Goal: Task Accomplishment & Management: Manage account settings

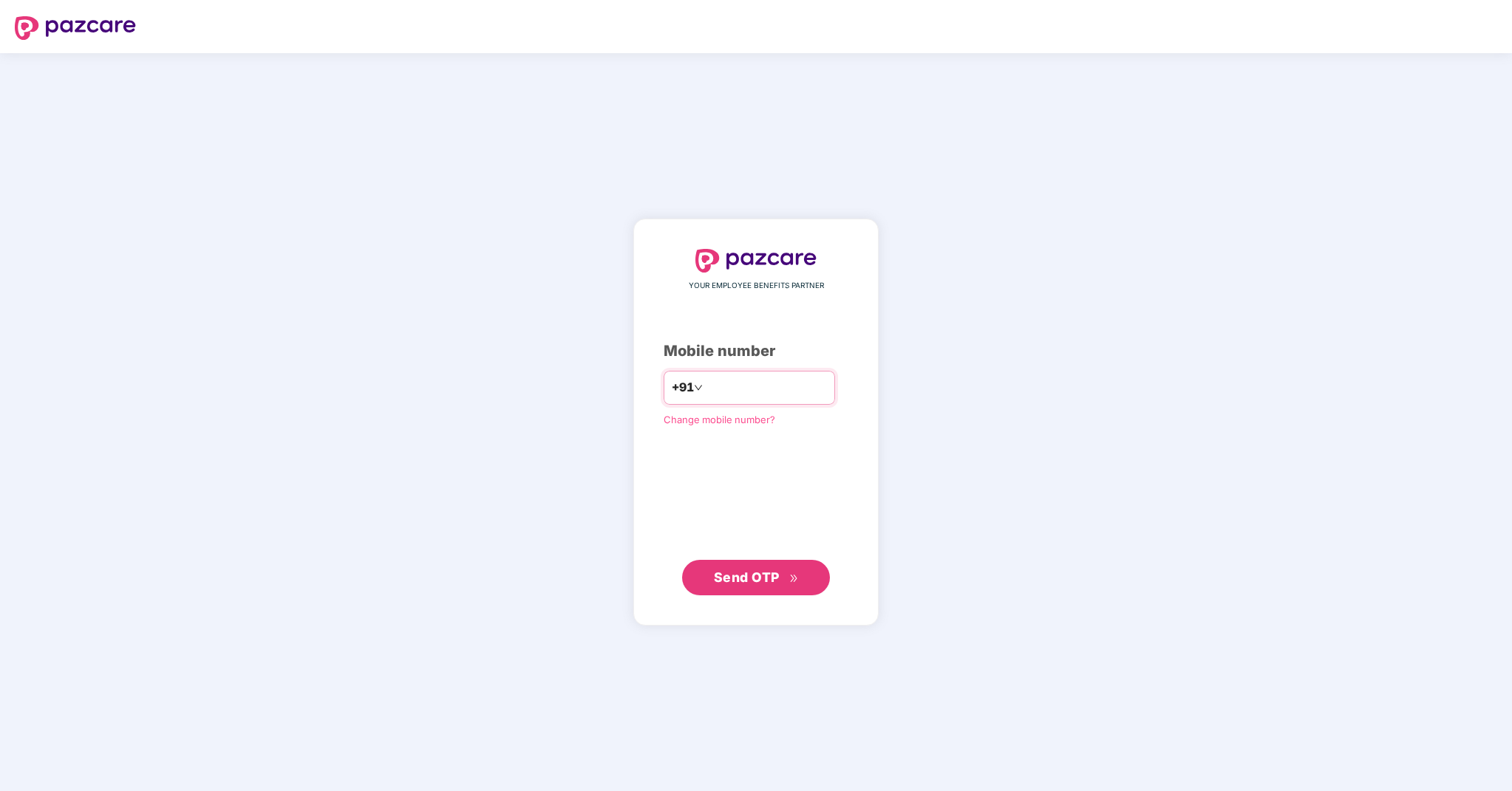
click at [743, 397] on input "number" at bounding box center [766, 387] width 121 height 24
type input "**********"
click at [760, 578] on span "Send OTP" at bounding box center [747, 577] width 66 height 15
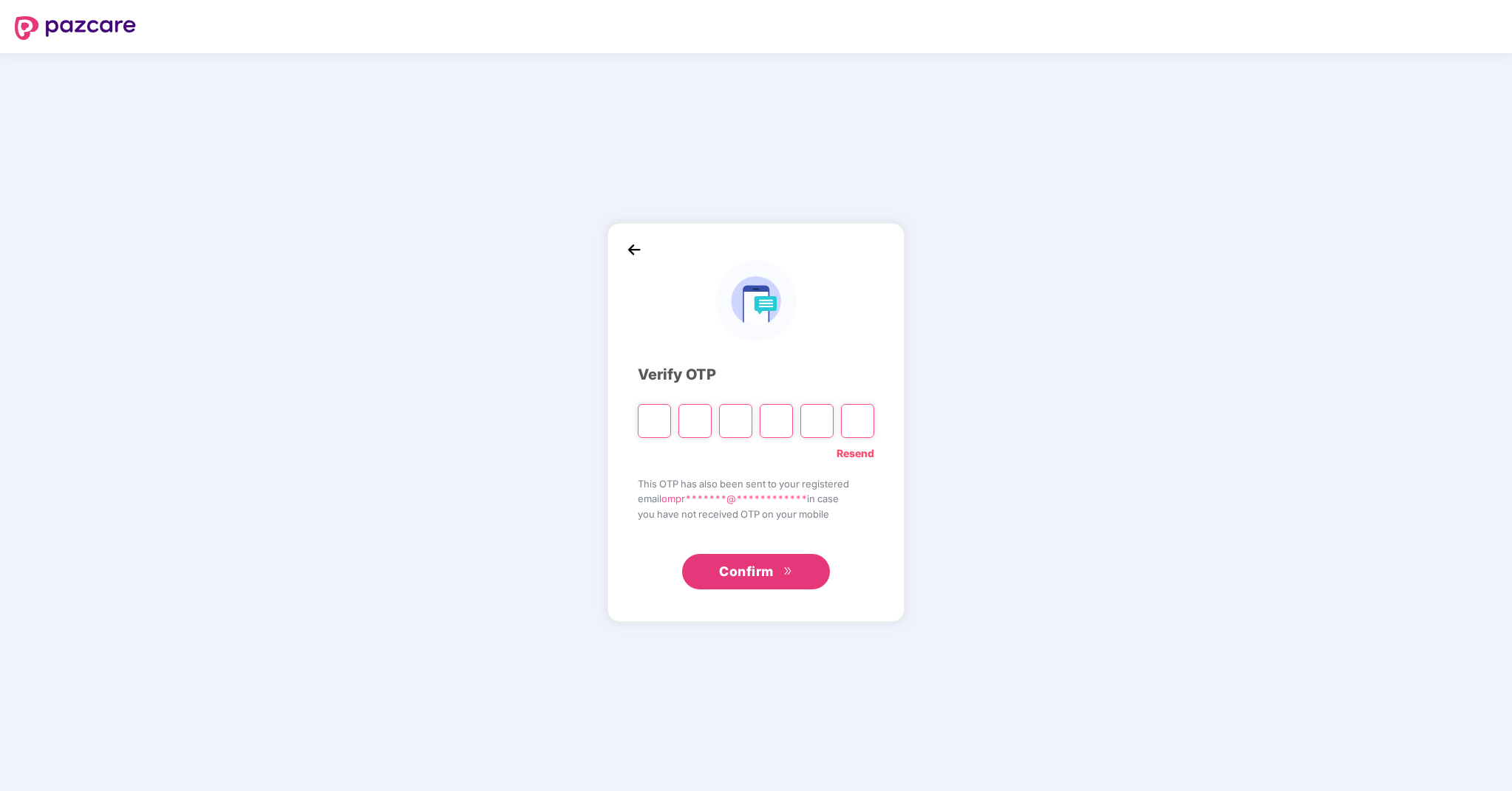
type input "*"
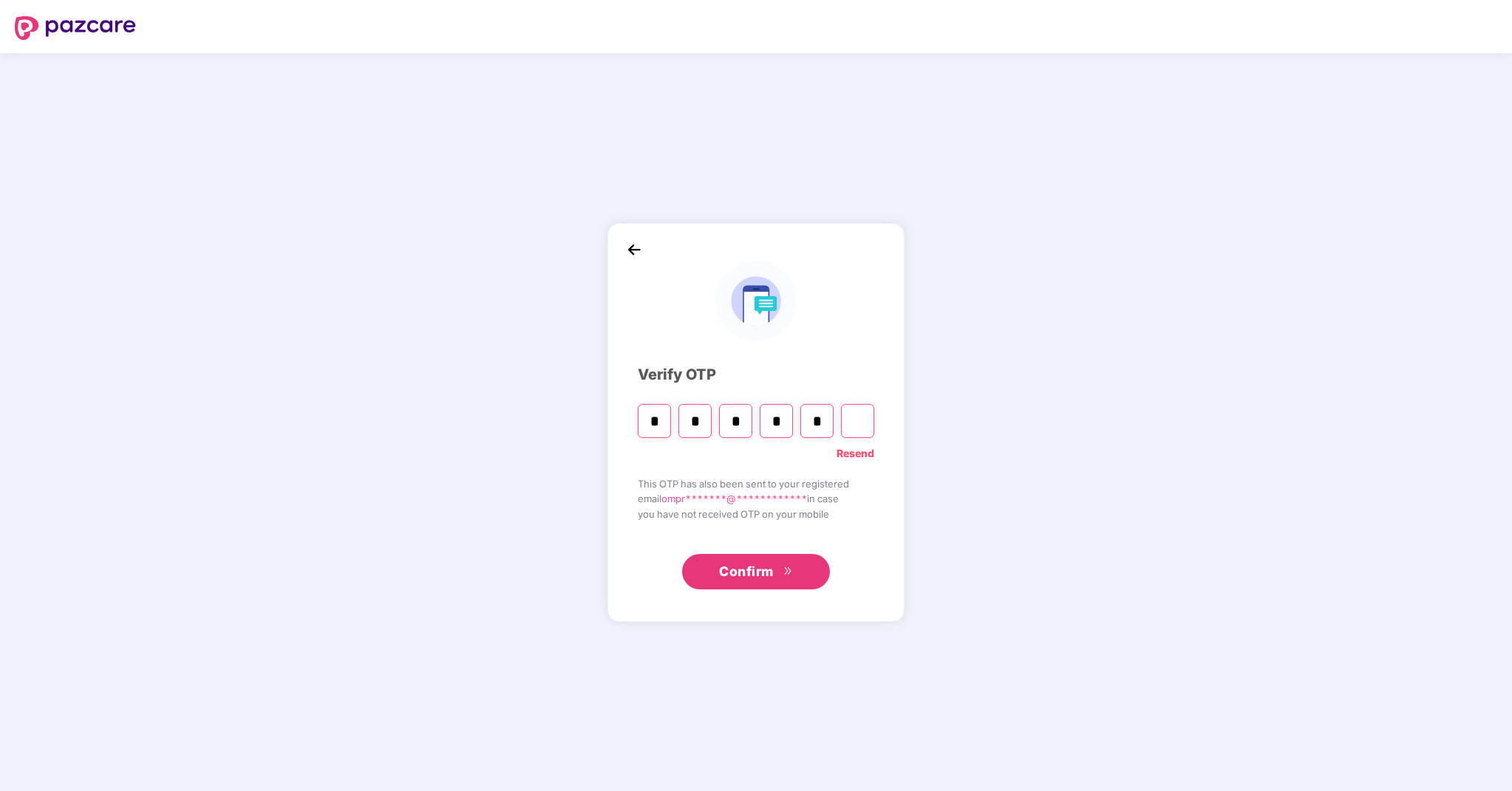
type input "*"
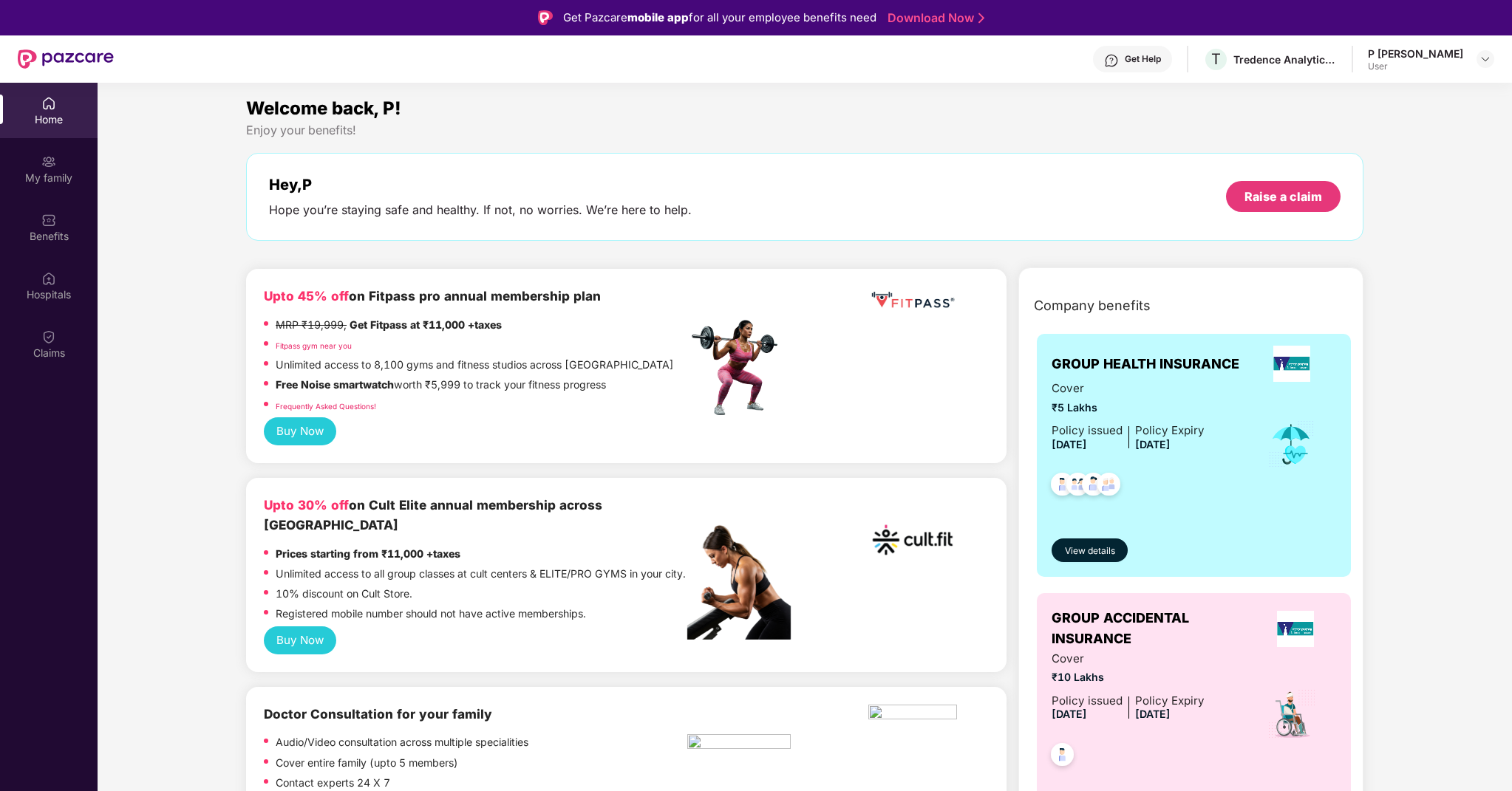
click at [1148, 488] on div at bounding box center [1128, 481] width 153 height 55
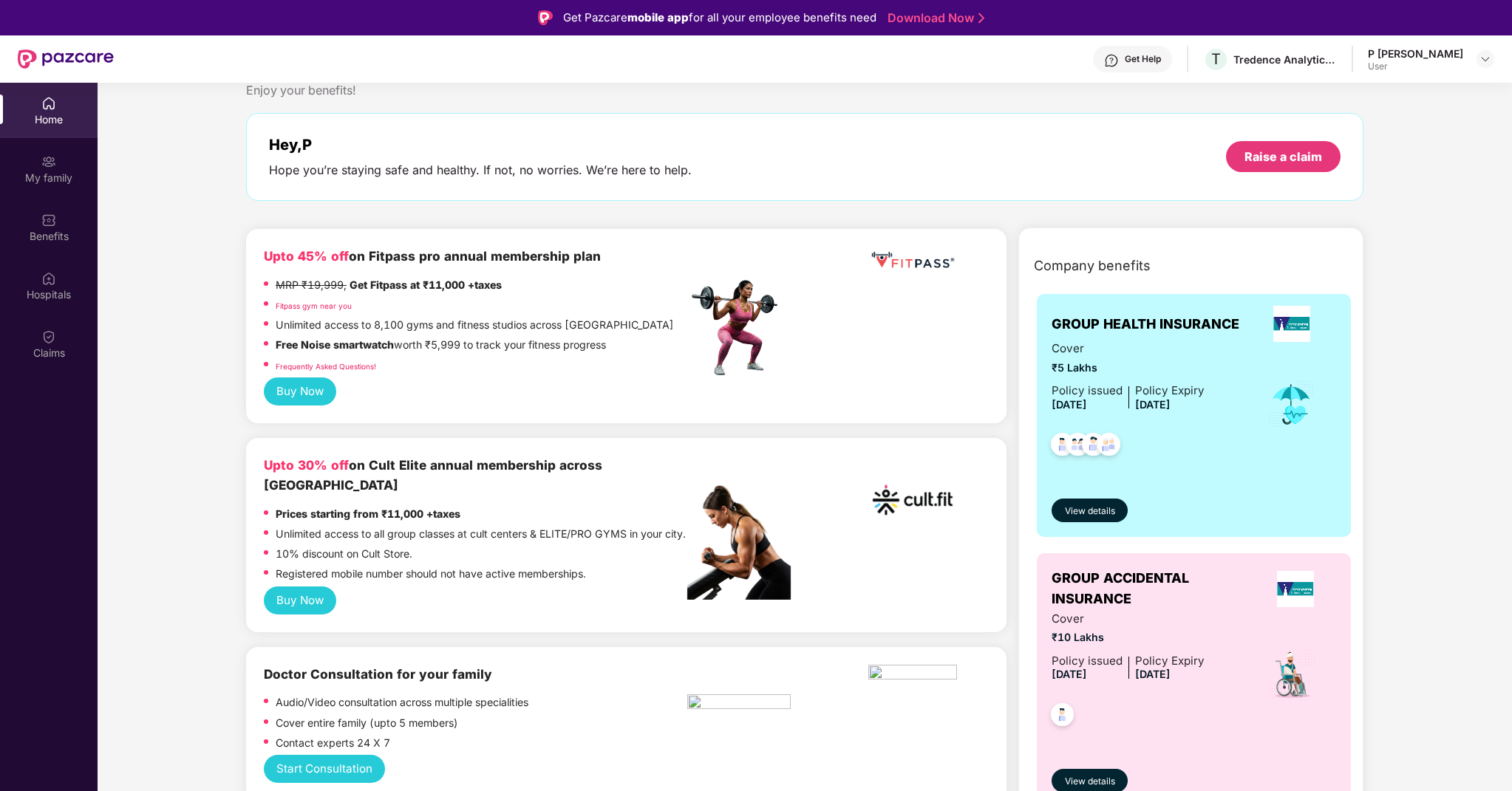
scroll to position [41, 0]
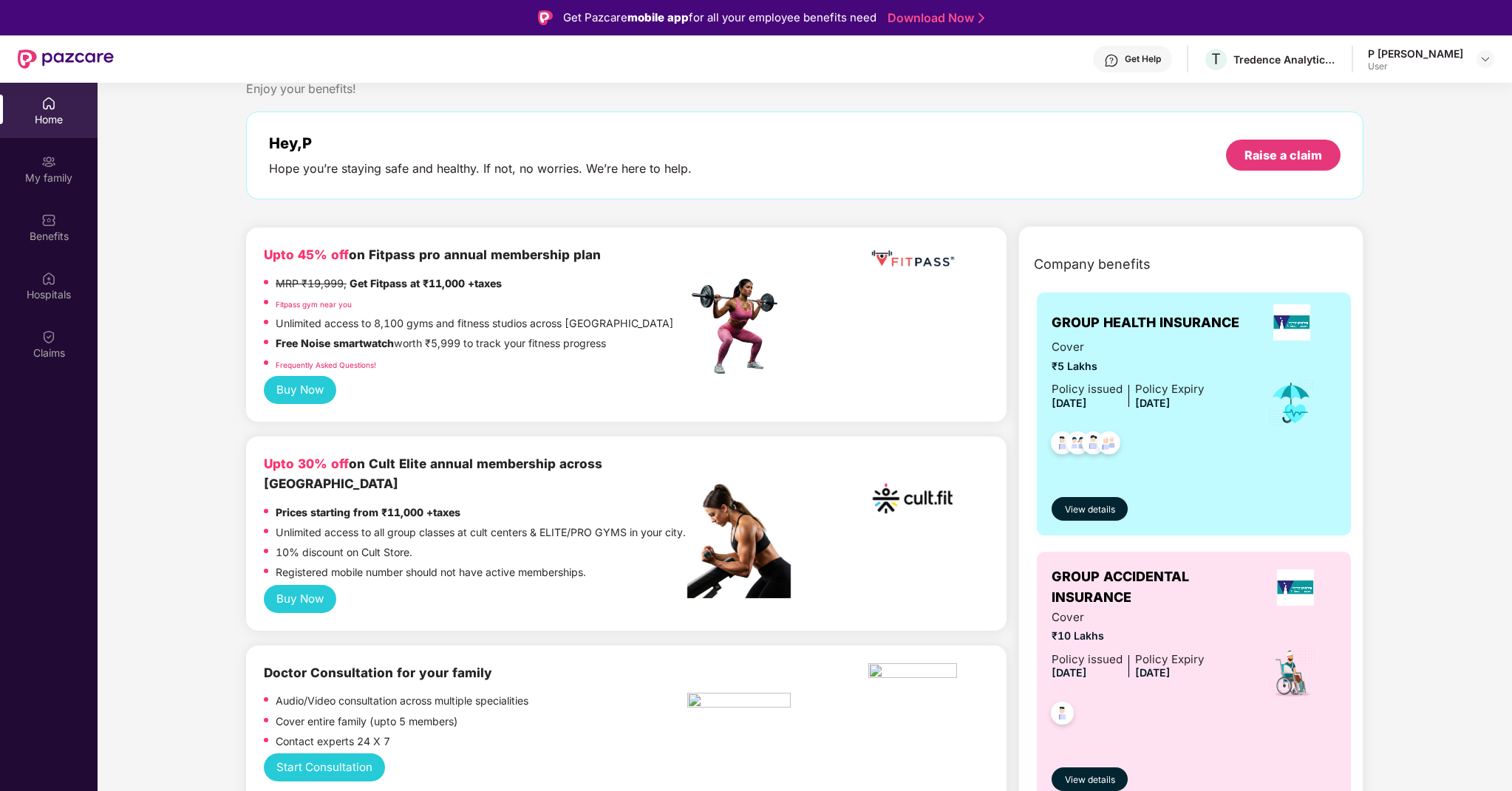
click at [1139, 404] on span "[DATE]" at bounding box center [1153, 403] width 35 height 13
click at [1273, 323] on img at bounding box center [1292, 322] width 37 height 36
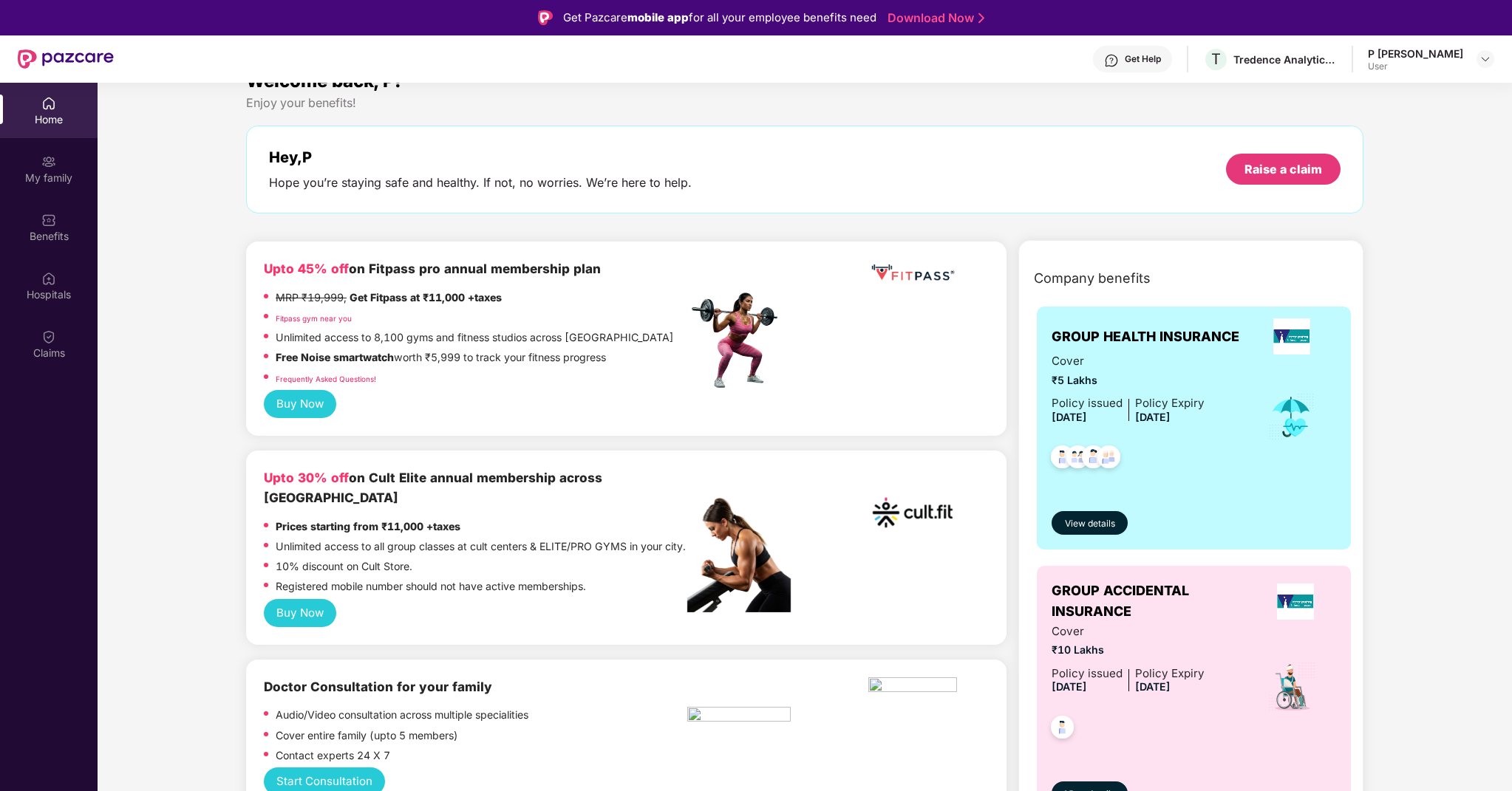
scroll to position [0, 0]
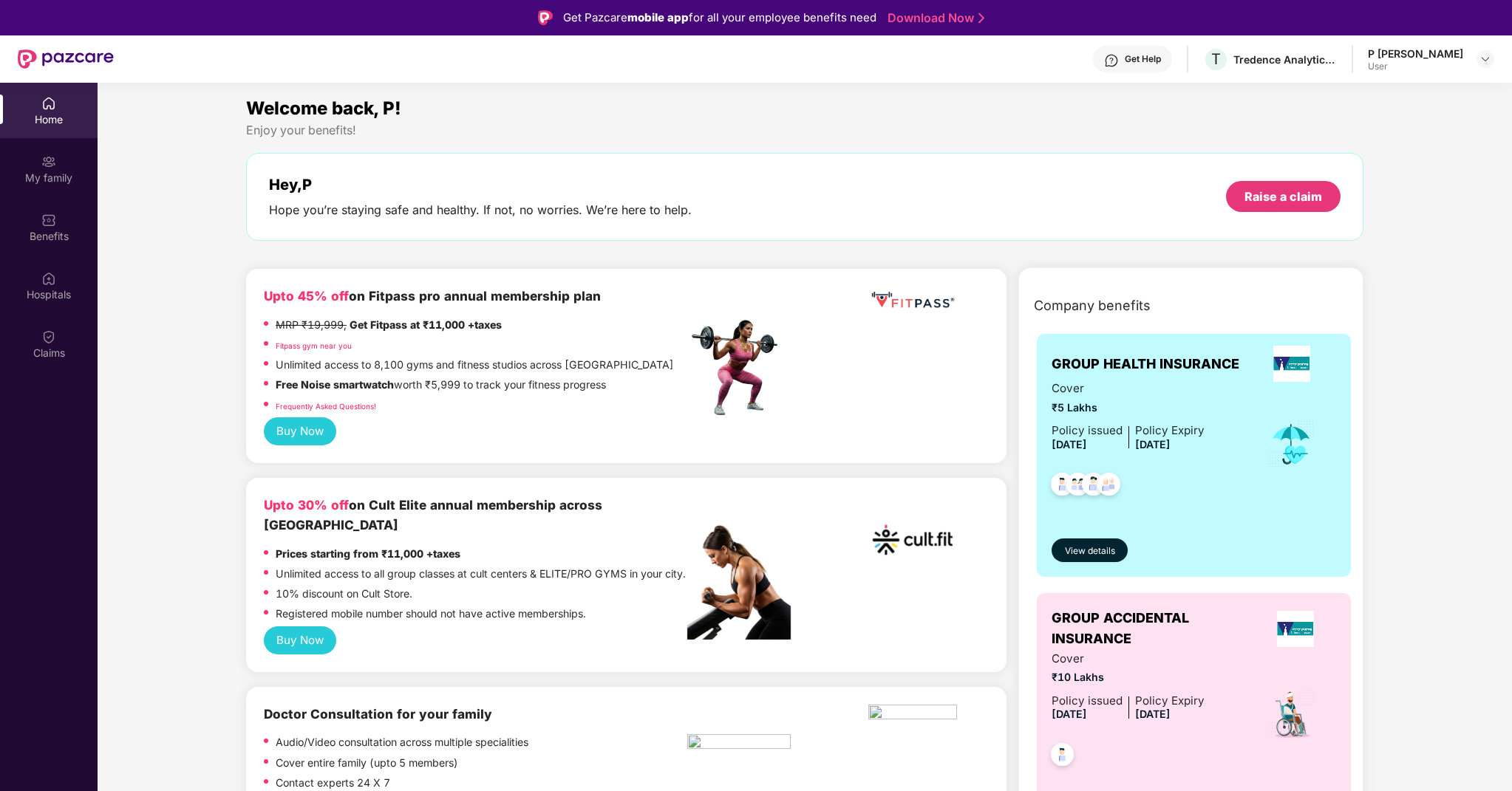
click at [52, 121] on div "Home" at bounding box center [49, 120] width 98 height 15
click at [57, 289] on div "Hospitals" at bounding box center [49, 295] width 98 height 15
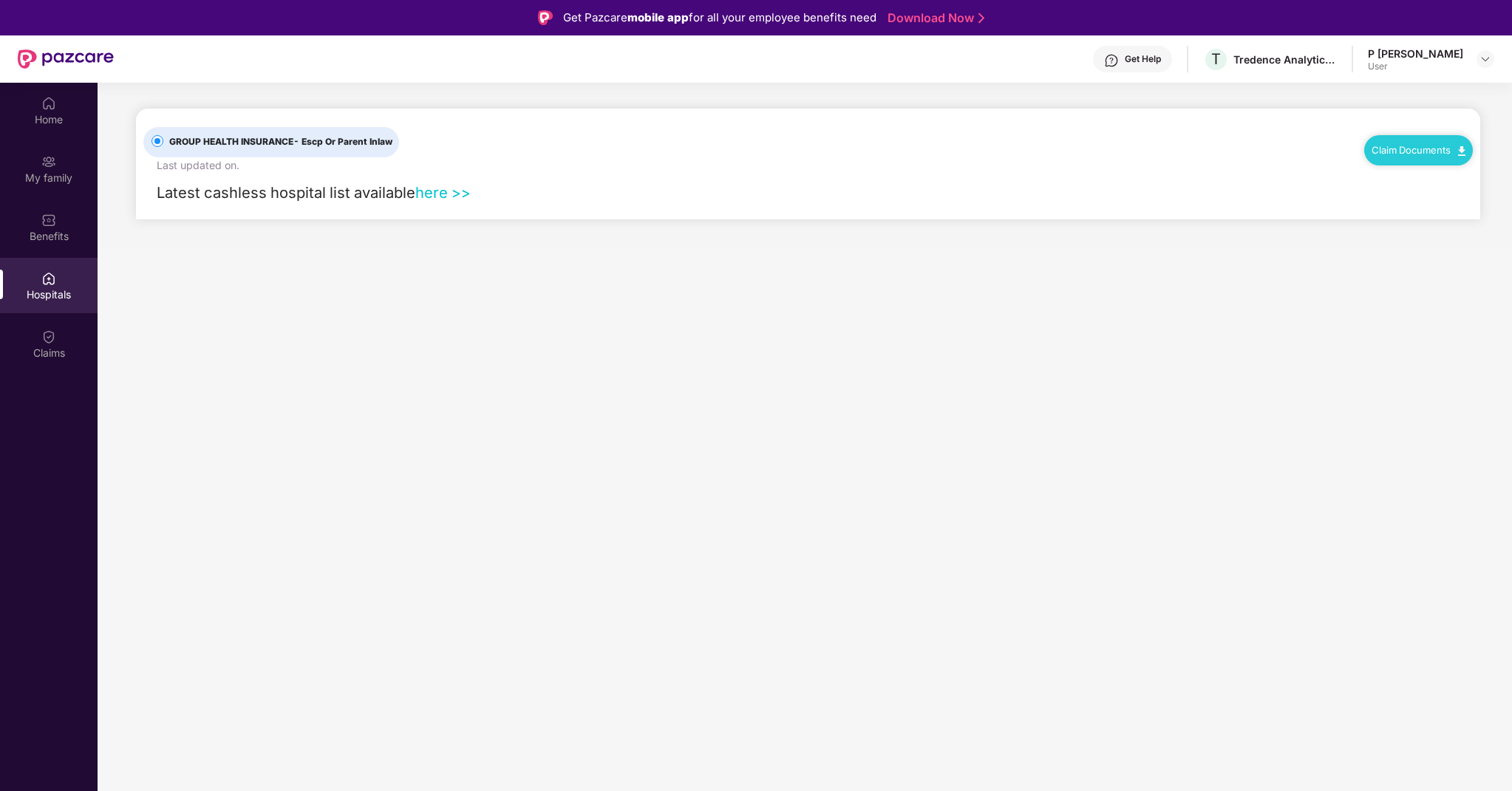
click at [463, 193] on link "here >>" at bounding box center [443, 192] width 56 height 19
click at [43, 347] on div "Claims" at bounding box center [49, 353] width 98 height 15
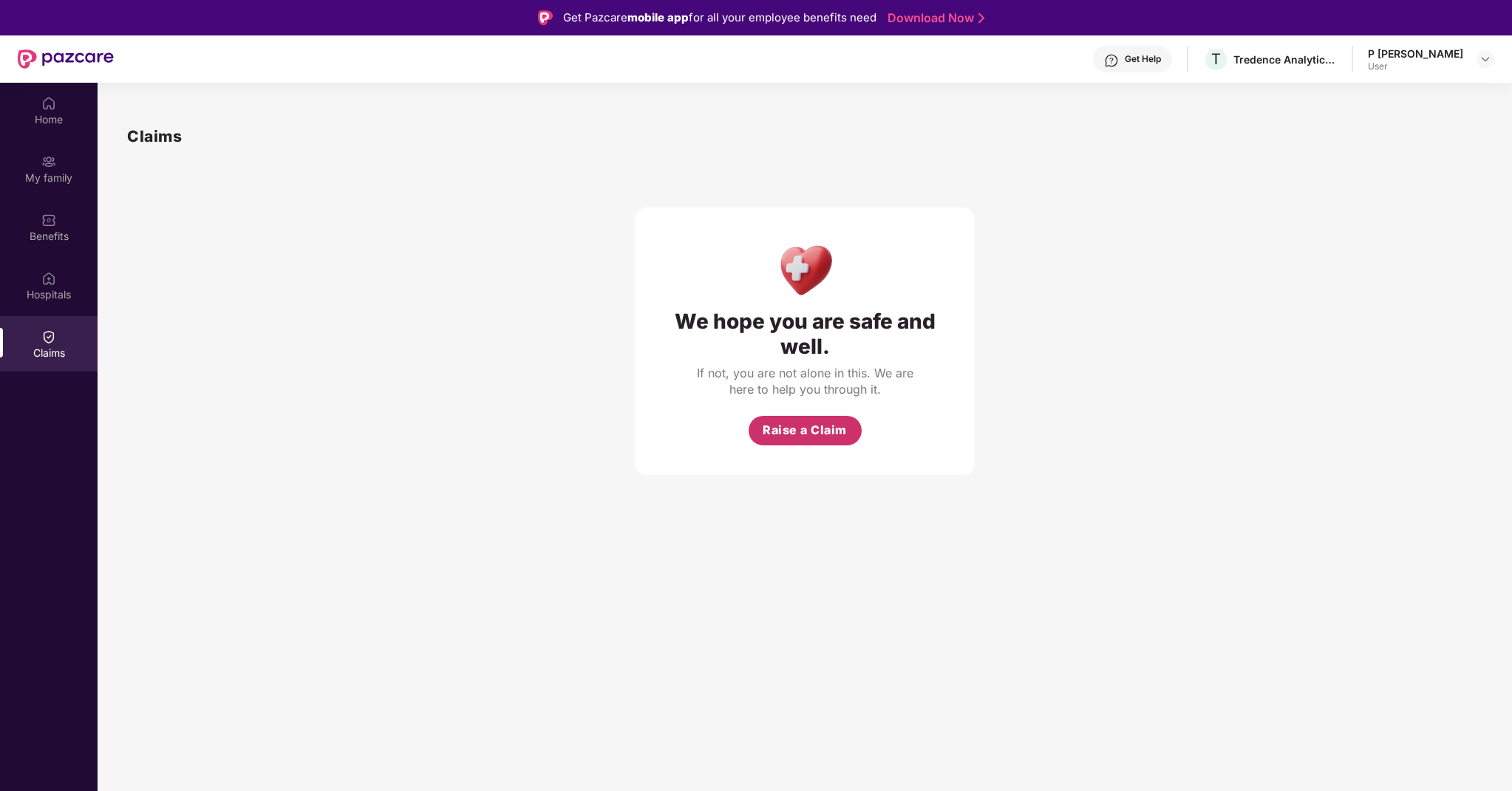
click at [799, 435] on span "Raise a Claim" at bounding box center [805, 430] width 84 height 19
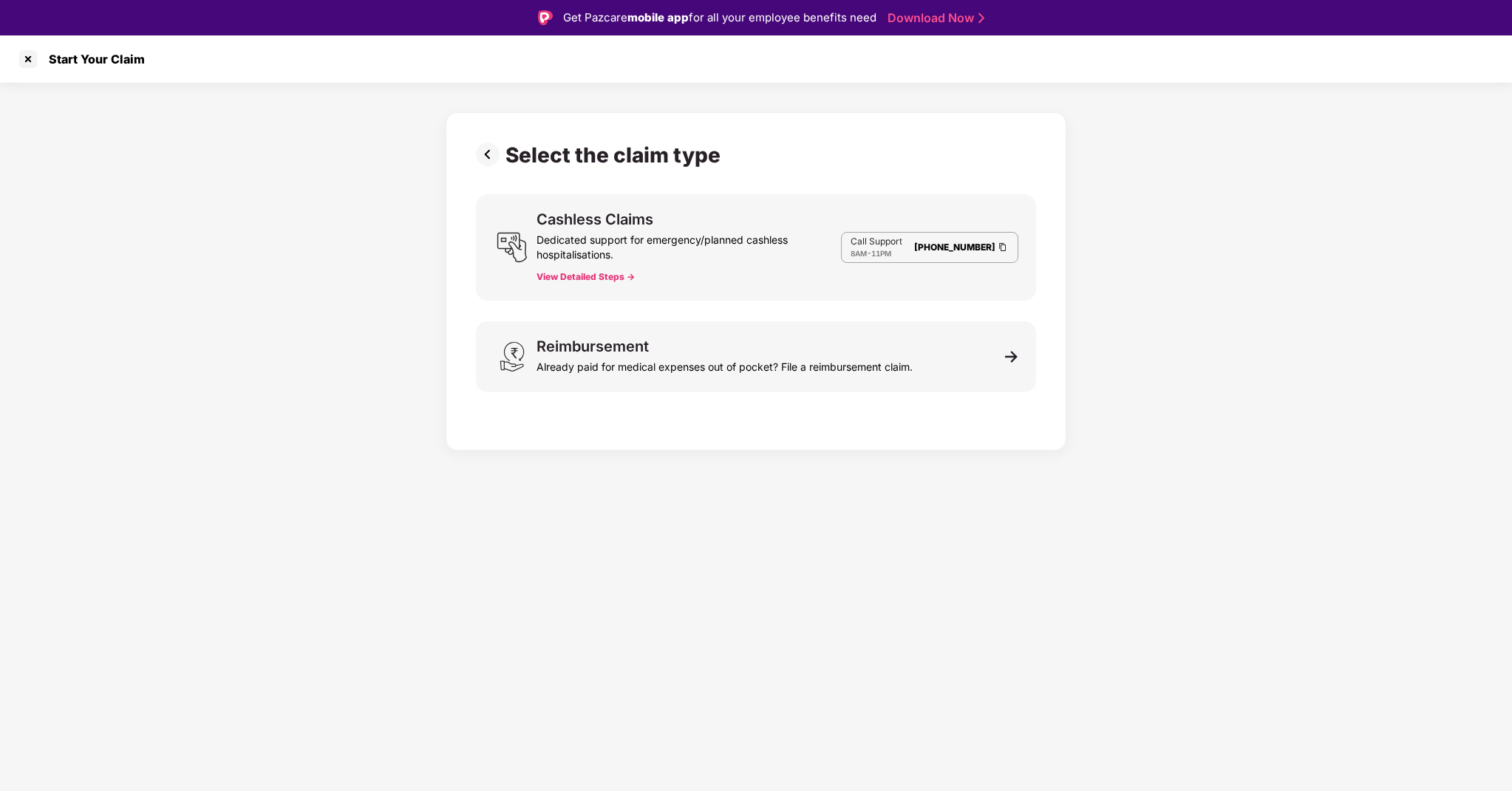
click at [639, 245] on div "Dedicated support for emergency/planned cashless hospitalisations." at bounding box center [688, 244] width 304 height 35
click at [29, 58] on div at bounding box center [28, 59] width 24 height 24
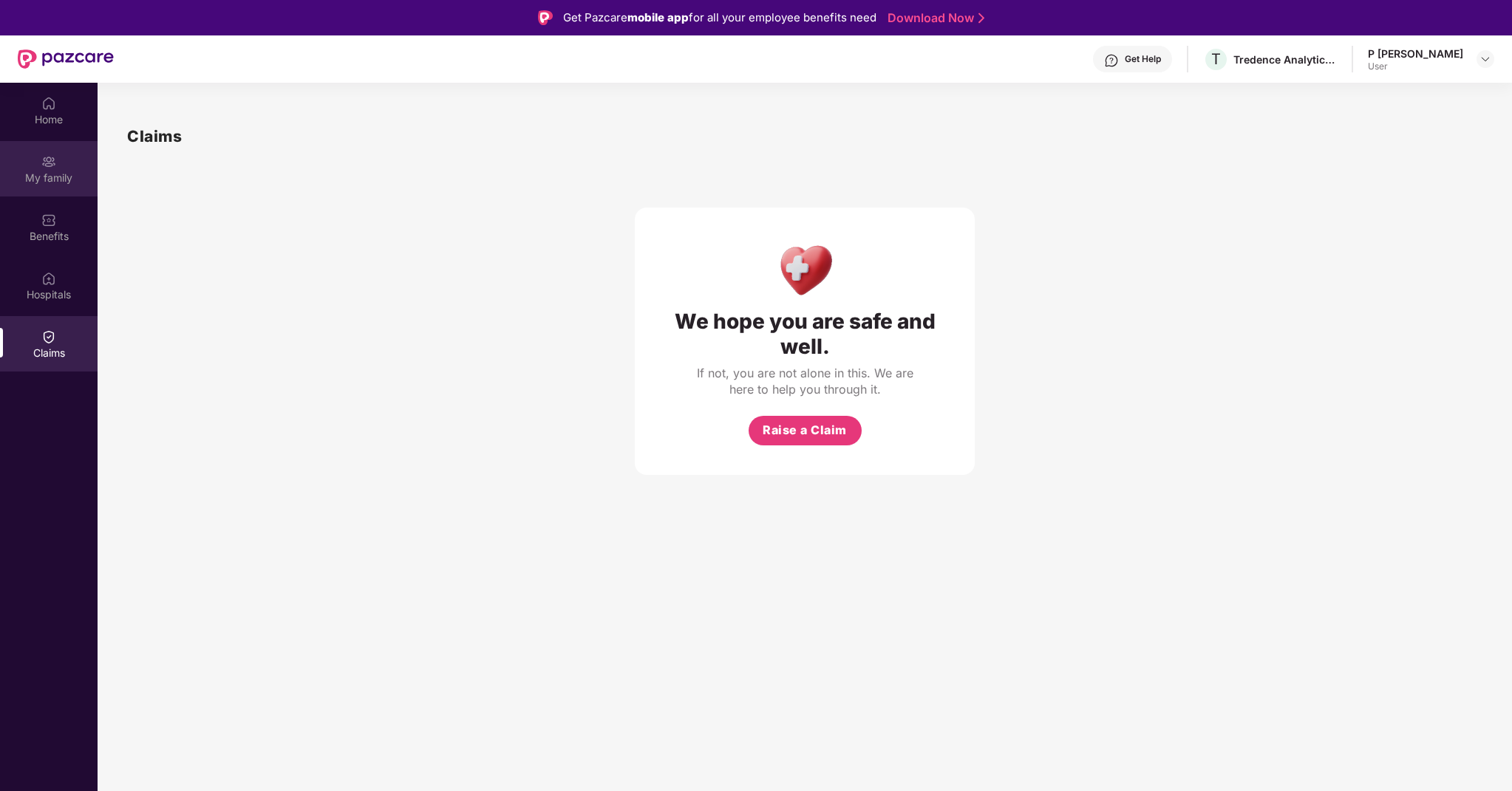
click at [63, 183] on div "My family" at bounding box center [49, 179] width 98 height 15
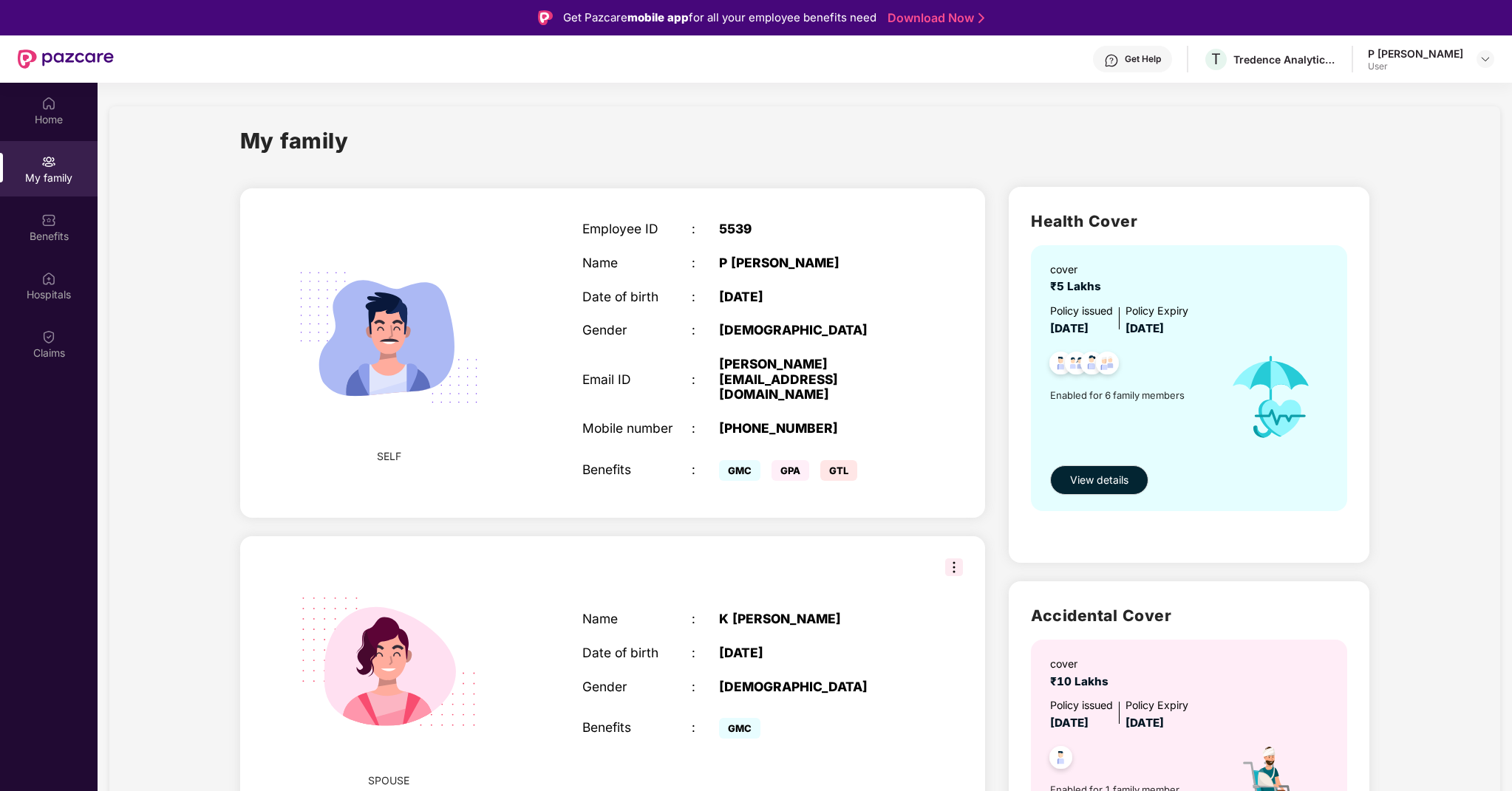
click at [669, 302] on div "Date of birth" at bounding box center [637, 297] width 110 height 15
click at [393, 448] on span "SELF" at bounding box center [389, 456] width 24 height 16
click at [1091, 368] on img at bounding box center [1107, 365] width 36 height 36
click at [1438, 63] on div "User" at bounding box center [1415, 67] width 95 height 12
click at [1483, 58] on img at bounding box center [1485, 59] width 12 height 12
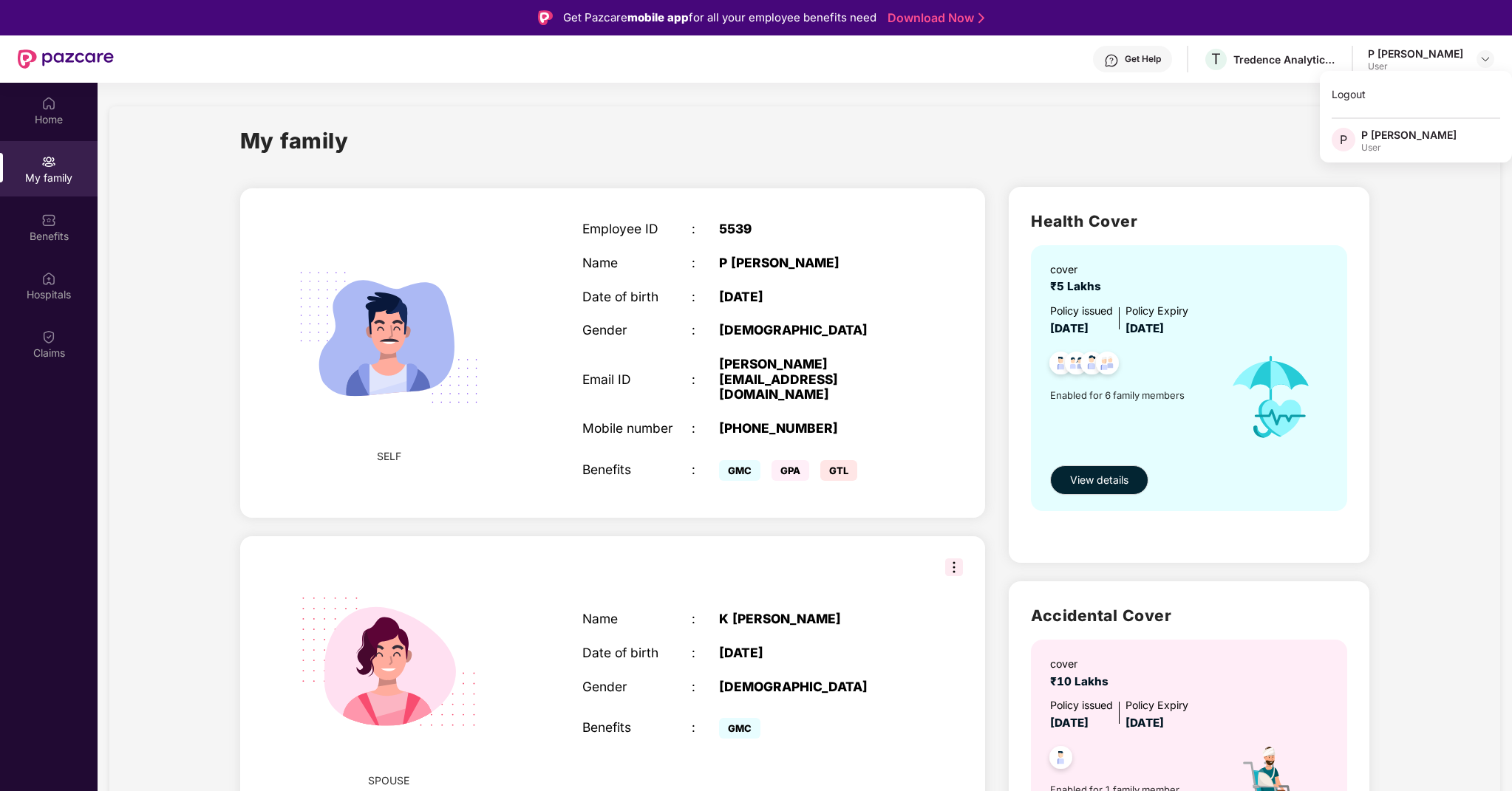
click at [1378, 143] on div "User" at bounding box center [1408, 147] width 95 height 12
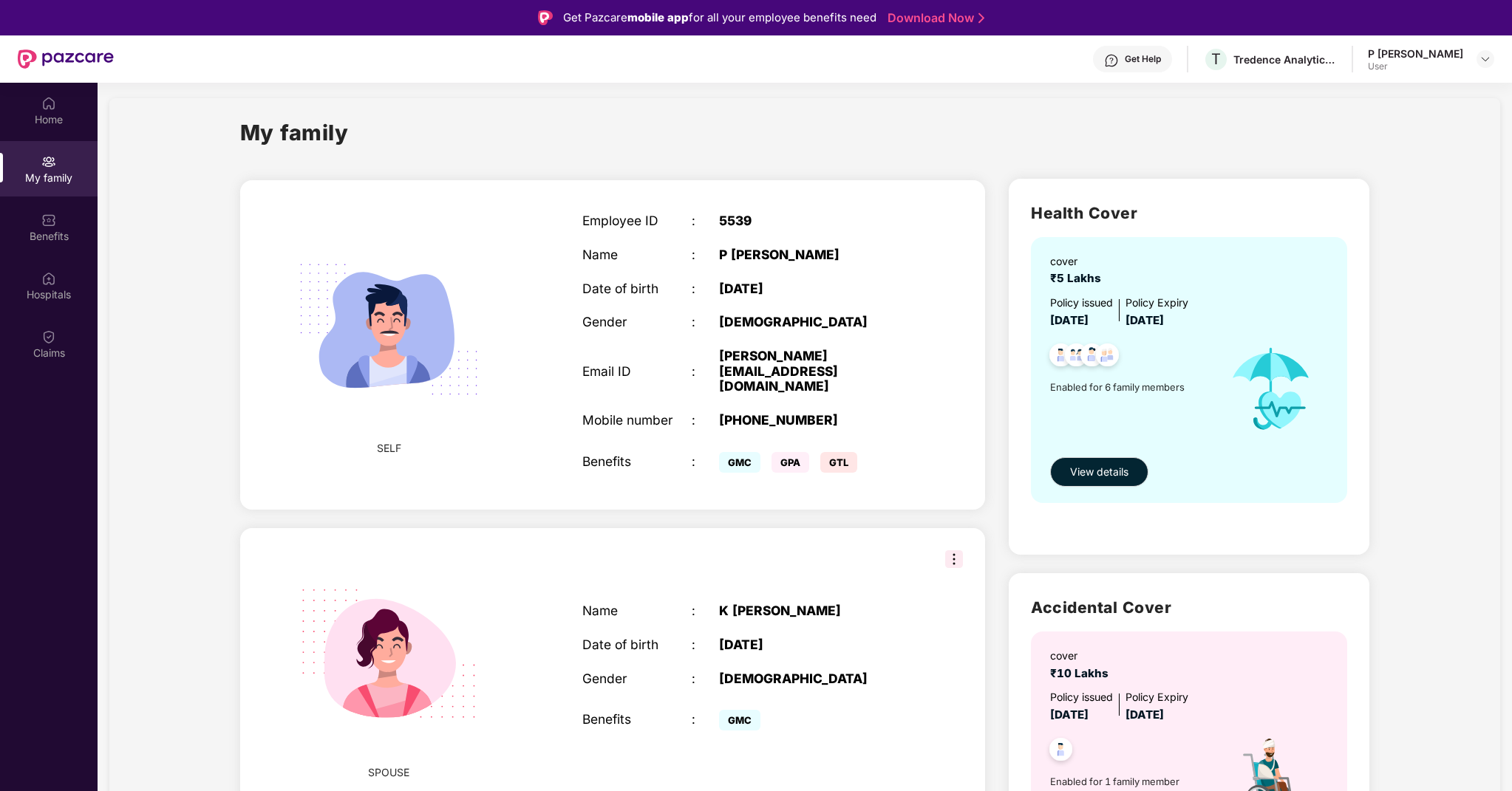
scroll to position [3, 0]
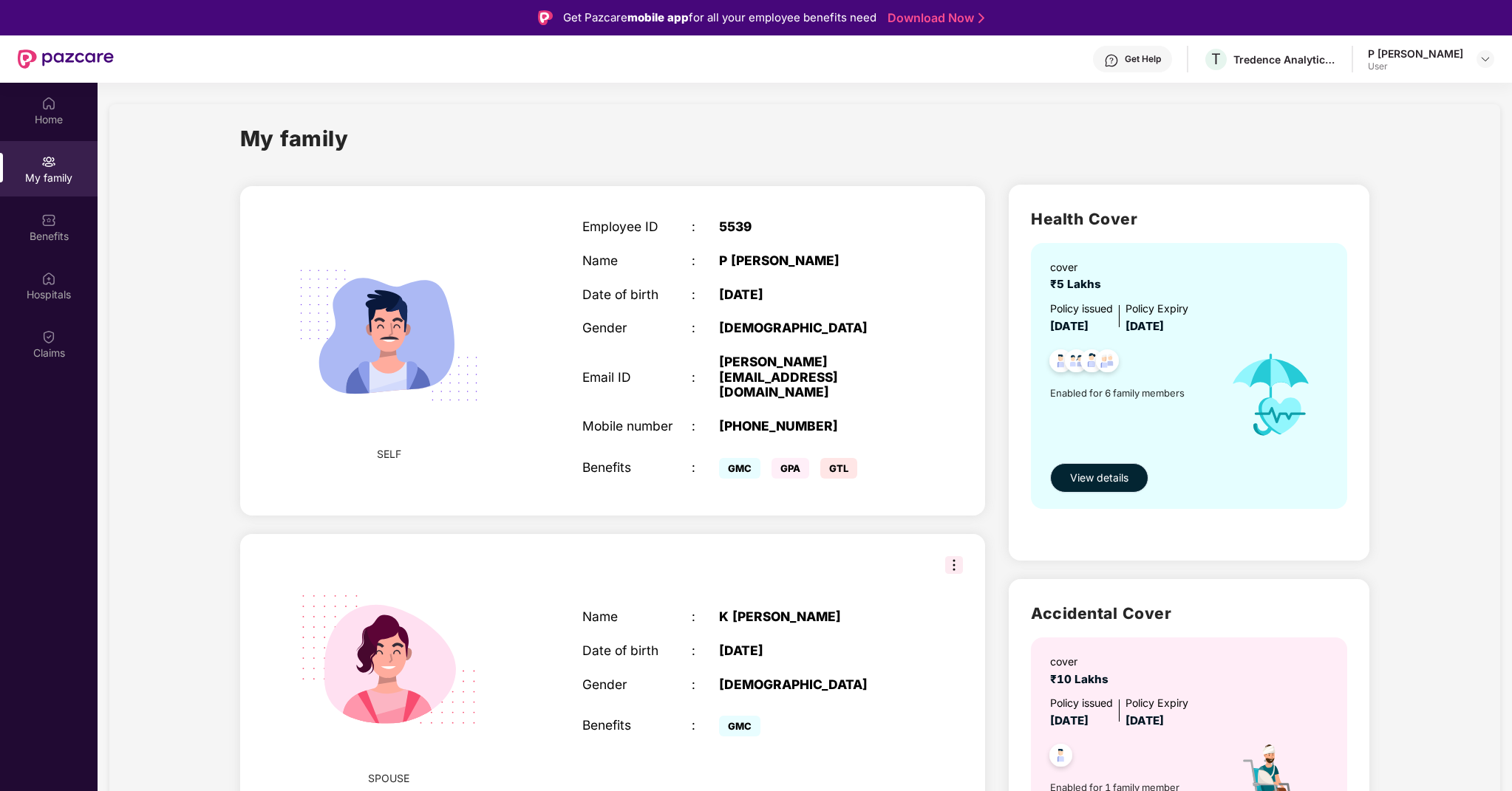
click at [1112, 484] on span "View details" at bounding box center [1098, 478] width 58 height 16
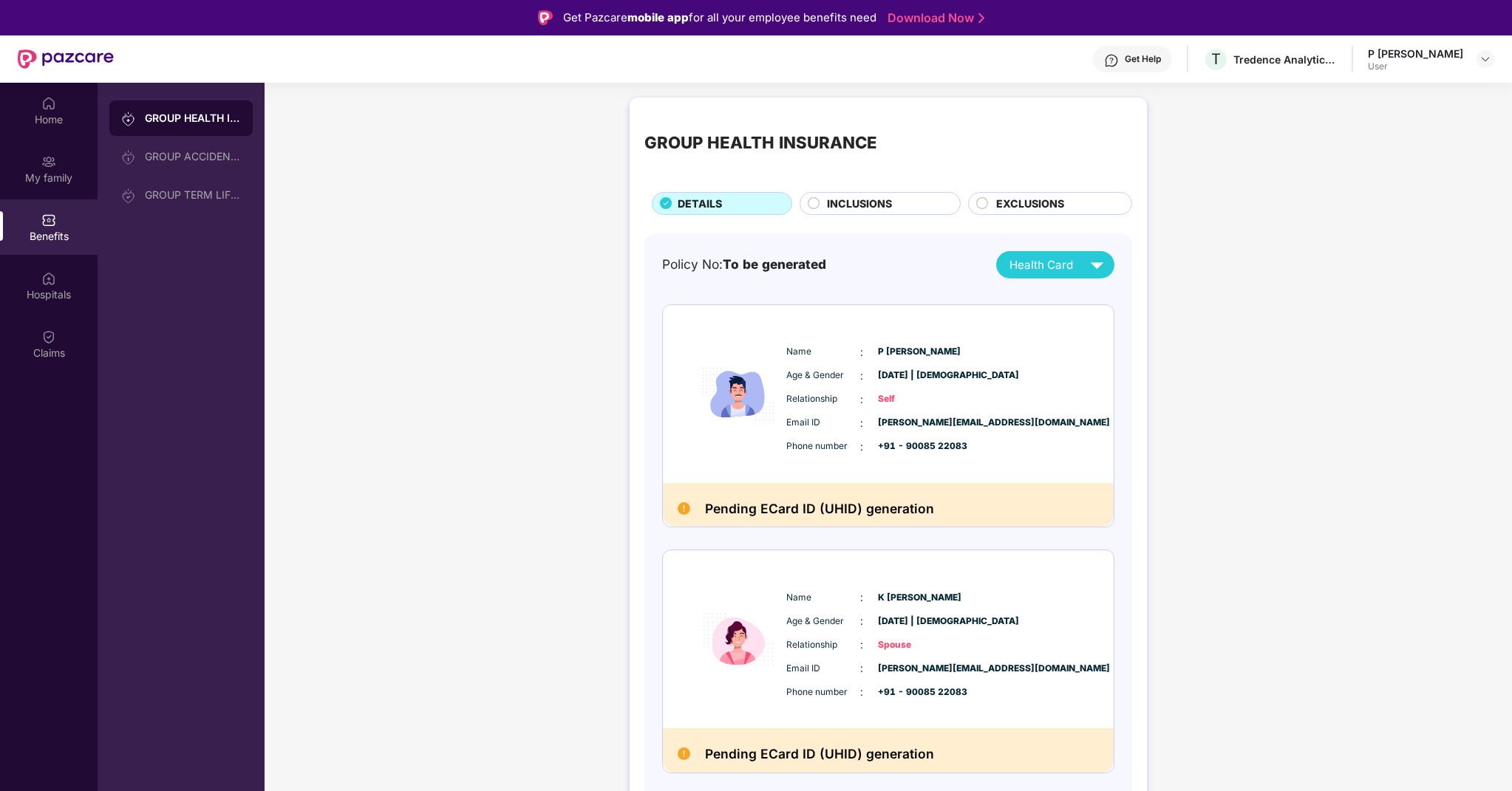
click at [802, 259] on span "To be generated" at bounding box center [774, 264] width 104 height 15
click at [1062, 272] on span "Health Card" at bounding box center [1041, 265] width 63 height 18
click at [26, 118] on div "Home" at bounding box center [49, 120] width 98 height 15
